Goal: Navigation & Orientation: Find specific page/section

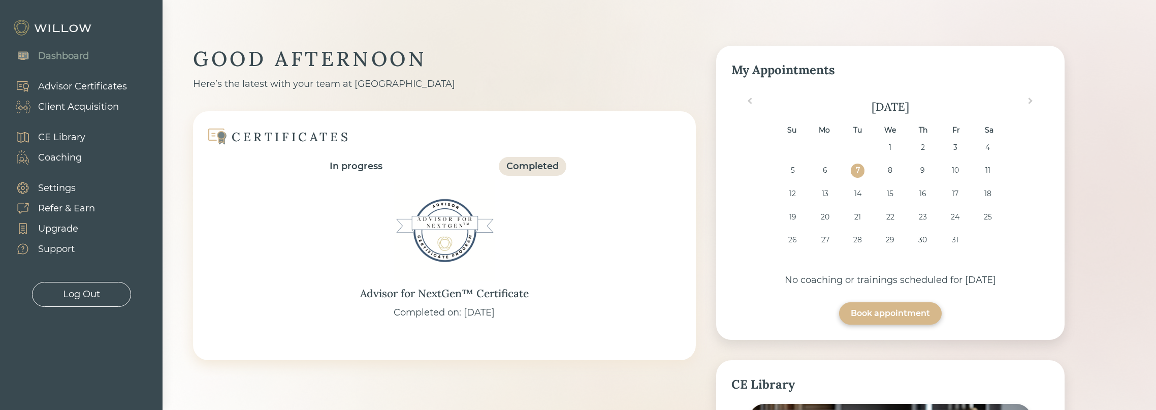
click at [88, 109] on div "Client Acquisition" at bounding box center [78, 107] width 81 height 14
